Goal: Information Seeking & Learning: Learn about a topic

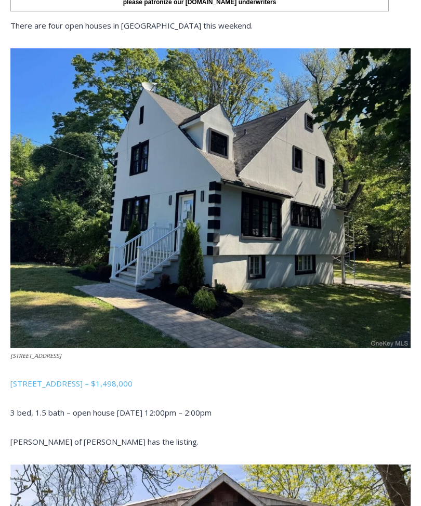
scroll to position [445, 0]
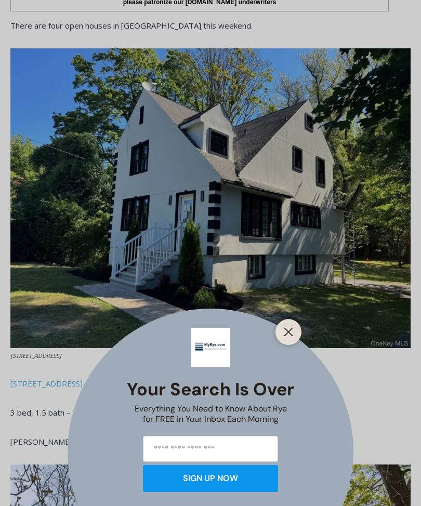
click at [293, 339] on button "Close" at bounding box center [288, 332] width 15 height 15
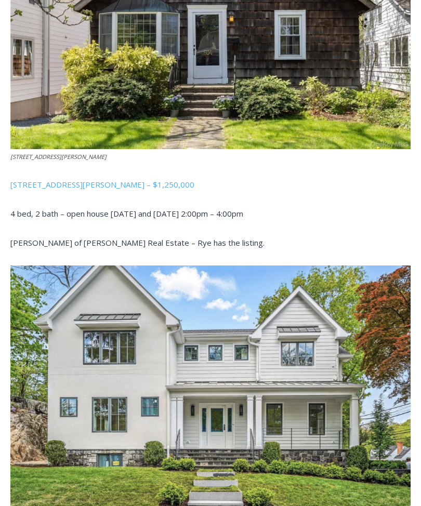
scroll to position [810, 0]
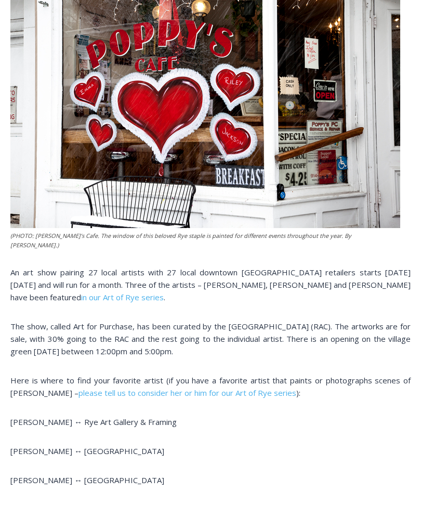
scroll to position [446, 0]
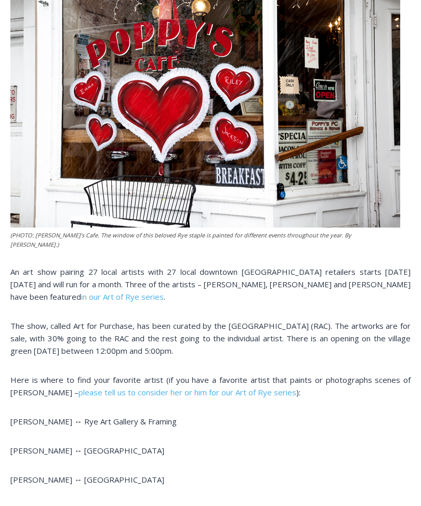
click at [144, 291] on link "in our Art of Rye series" at bounding box center [122, 296] width 83 height 10
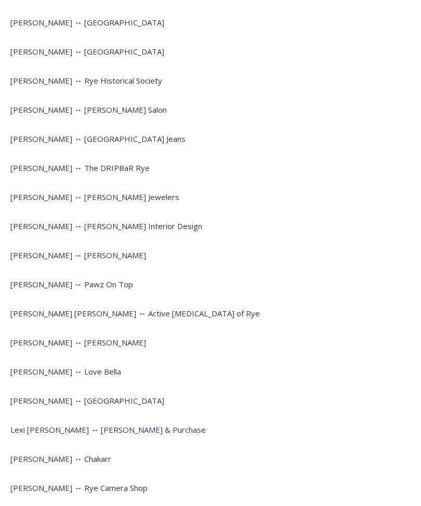
scroll to position [930, 0]
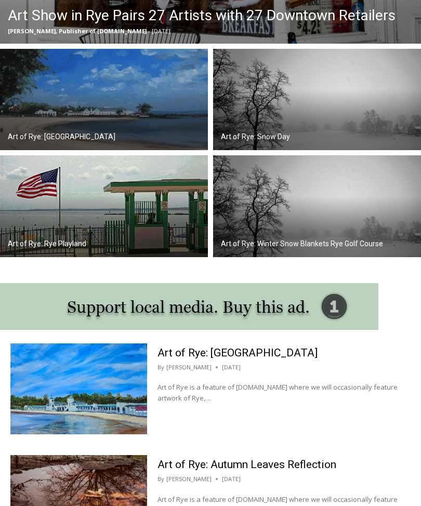
scroll to position [387, 0]
